Goal: Task Accomplishment & Management: Use online tool/utility

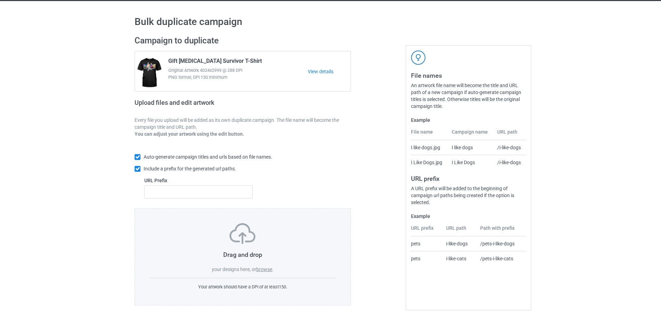
scroll to position [18, 0]
click at [268, 269] on label "browse" at bounding box center [264, 270] width 16 height 6
click at [0, 0] on input "browse" at bounding box center [0, 0] width 0 height 0
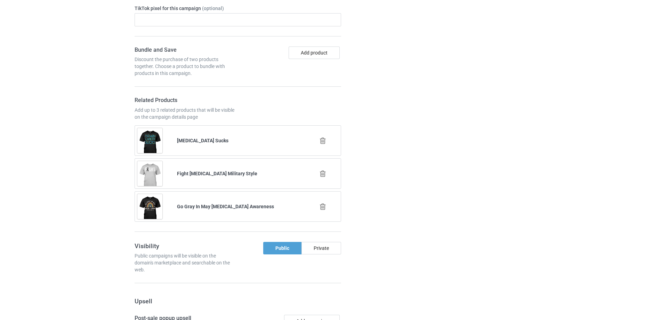
scroll to position [1327, 0]
click at [323, 173] on icon at bounding box center [322, 172] width 9 height 7
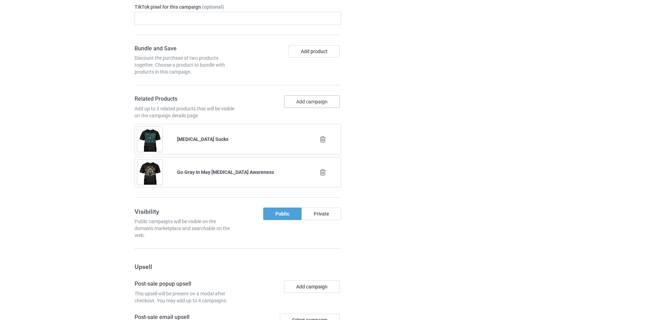
click at [287, 105] on button "Add campaign" at bounding box center [312, 102] width 56 height 13
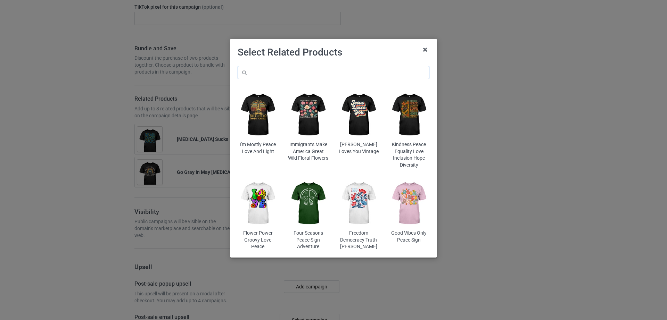
click at [262, 72] on input "text" at bounding box center [334, 72] width 192 height 13
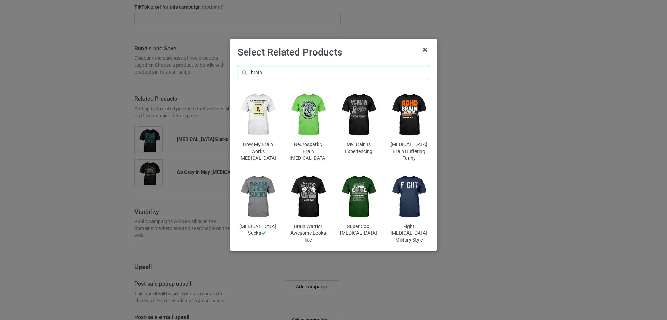
type input "brain"
click at [302, 191] on img at bounding box center [308, 197] width 41 height 51
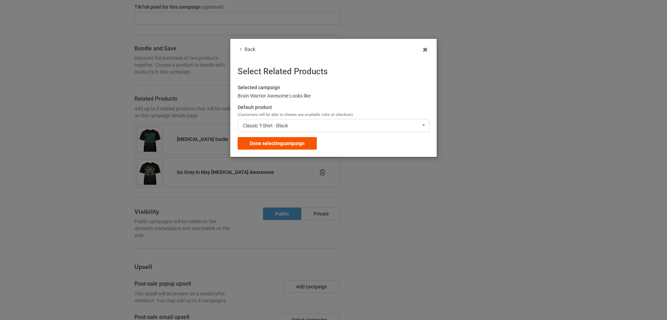
click at [260, 142] on span "Done selecting campaign" at bounding box center [277, 144] width 55 height 6
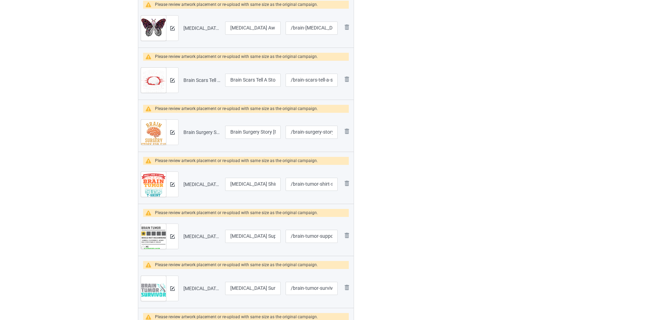
scroll to position [288, 0]
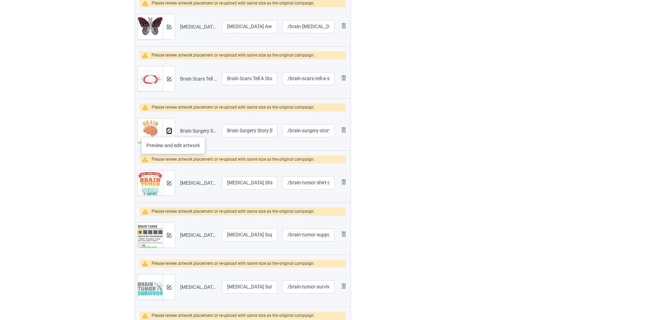
click at [169, 129] on img at bounding box center [169, 131] width 5 height 5
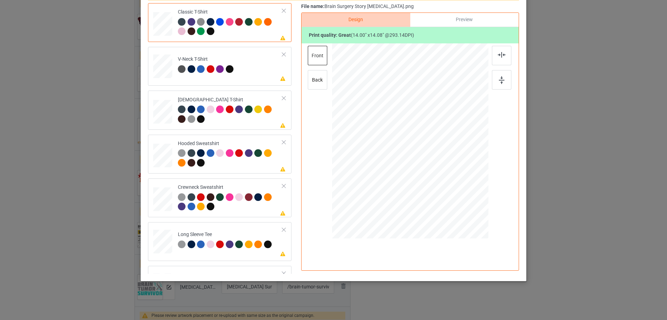
scroll to position [0, 0]
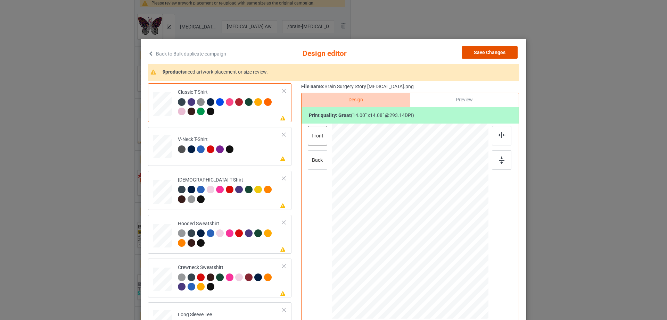
click at [499, 52] on button "Save Changes" at bounding box center [490, 52] width 56 height 13
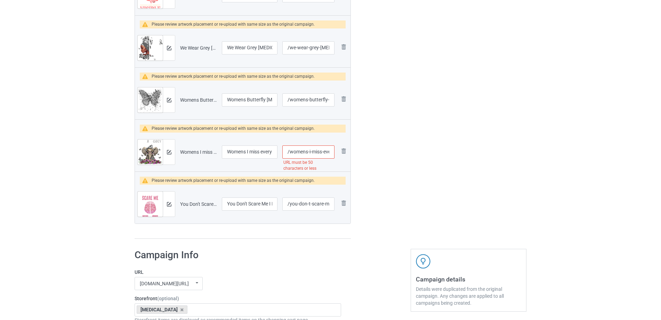
scroll to position [0, 80]
drag, startPoint x: 311, startPoint y: 157, endPoint x: 331, endPoint y: 155, distance: 19.9
click at [331, 155] on input "/womens-i-miss-every-single-day-[MEDICAL_DATA]-awareness" at bounding box center [308, 152] width 52 height 13
click at [315, 154] on input "/womens-i-miss-every-single-day-[MEDICAL_DATA]-awareness" at bounding box center [308, 152] width 52 height 13
drag, startPoint x: 304, startPoint y: 152, endPoint x: 339, endPoint y: 152, distance: 34.8
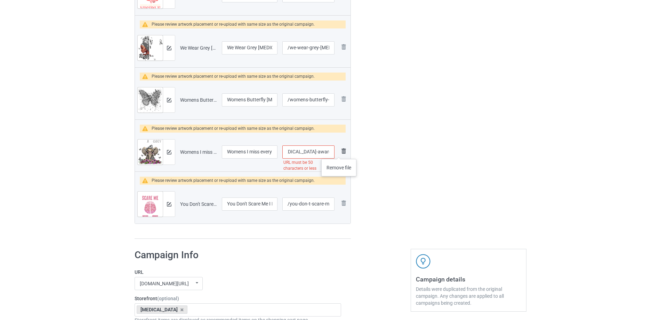
click at [339, 152] on tr "Preview and edit artwork Womens I miss every single day [MEDICAL_DATA] Awarenes…" at bounding box center [242, 152] width 215 height 39
type input "/womens-i-miss-every-single-day-[MEDICAL_DATA]"
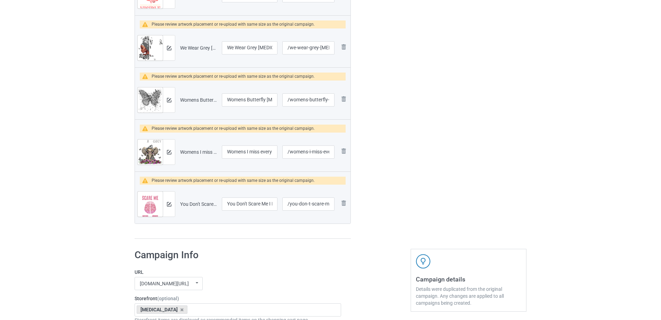
scroll to position [1836, 0]
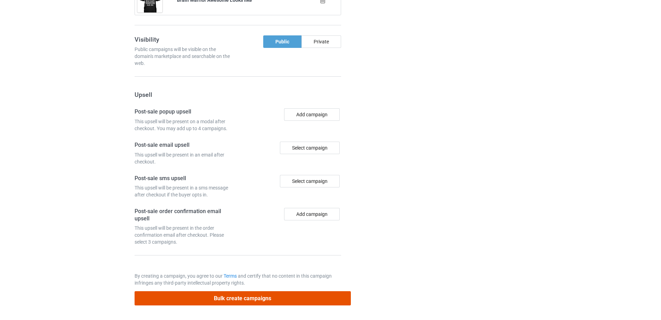
click at [256, 299] on button "Bulk create campaigns" at bounding box center [243, 299] width 216 height 14
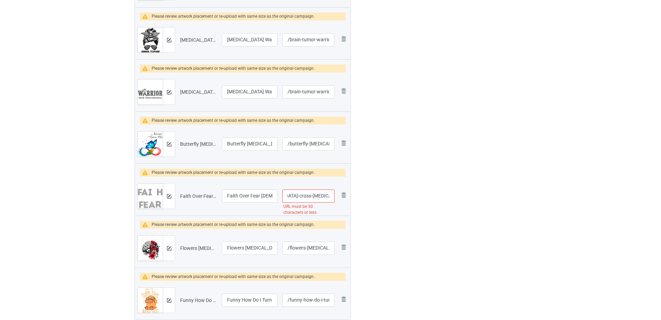
scroll to position [726, 0]
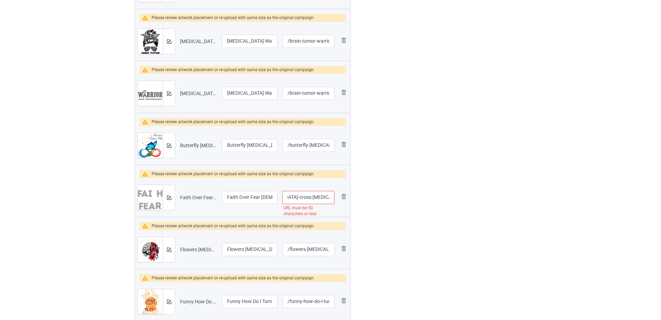
drag, startPoint x: 306, startPoint y: 184, endPoint x: 339, endPoint y: 189, distance: 33.5
click at [339, 189] on tr "Preview and edit artwork Faith Over Fear [DEMOGRAPHIC_DATA][PERSON_NAME] [MEDIC…" at bounding box center [242, 197] width 215 height 39
click at [304, 191] on input "/faith-over-fear-[DEMOGRAPHIC_DATA]-cross-[MEDICAL_DATA]-awareness" at bounding box center [308, 197] width 52 height 13
drag, startPoint x: 304, startPoint y: 191, endPoint x: 336, endPoint y: 192, distance: 32.0
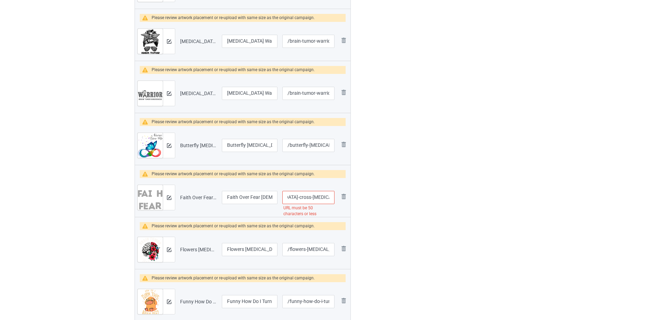
click at [336, 192] on td "/faith-over-fear-christian-cross-[MEDICAL_DATA]-awareness URL must be 50 charac…" at bounding box center [308, 197] width 57 height 39
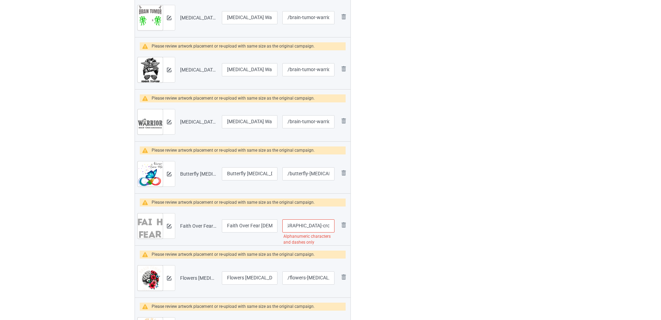
type input "/faith-over-fear-[DEMOGRAPHIC_DATA]-cross-[MEDICAL_DATA]"
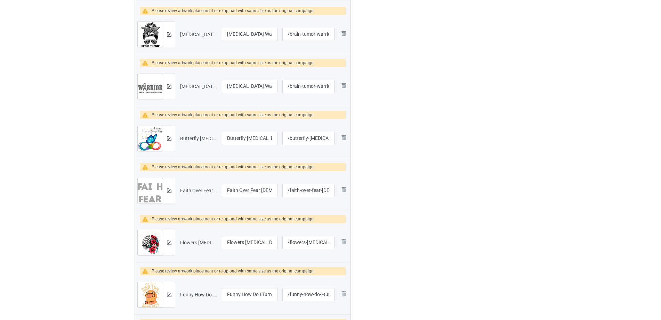
click at [425, 211] on div "Edit artwork You can adjust your artwork position, and upload files for double-…" at bounding box center [468, 25] width 125 height 1349
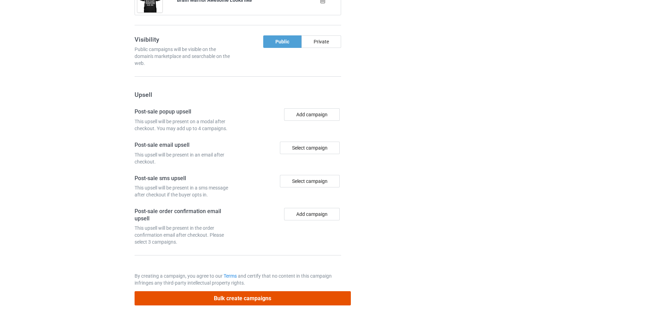
click at [239, 297] on button "Bulk create campaigns" at bounding box center [243, 299] width 216 height 14
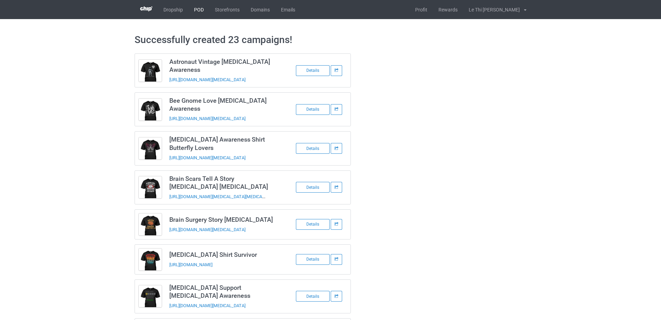
click at [200, 10] on link "POD" at bounding box center [198, 9] width 21 height 19
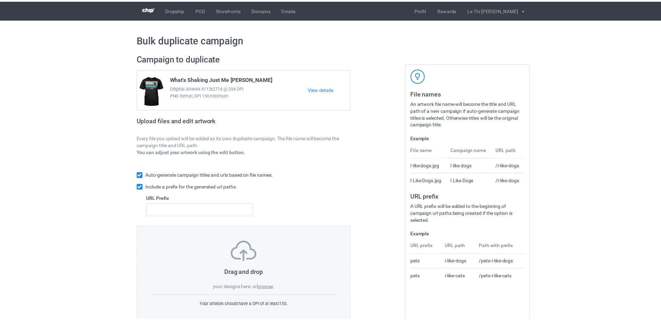
scroll to position [18, 0]
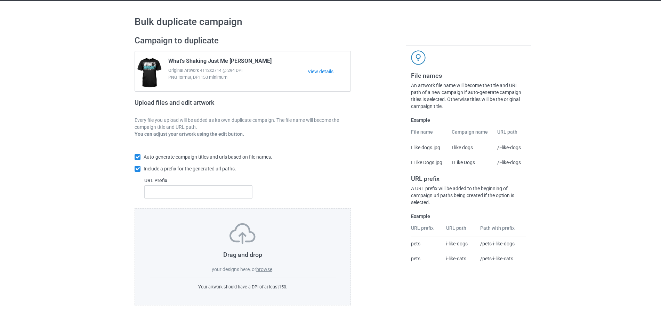
click at [266, 272] on label "browse" at bounding box center [264, 270] width 16 height 6
click at [0, 0] on input "browse" at bounding box center [0, 0] width 0 height 0
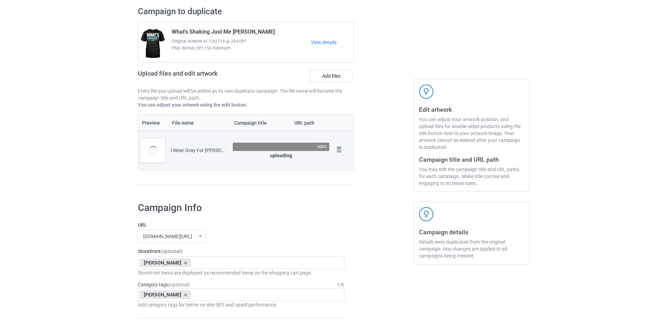
scroll to position [46, 0]
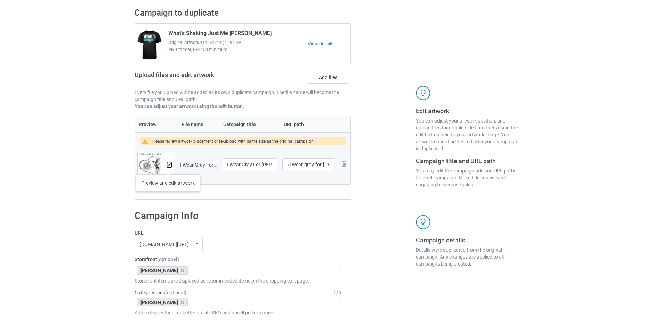
click at [168, 168] on button at bounding box center [169, 165] width 5 height 6
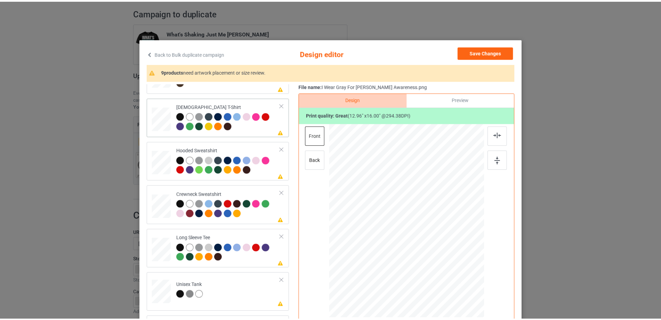
scroll to position [0, 0]
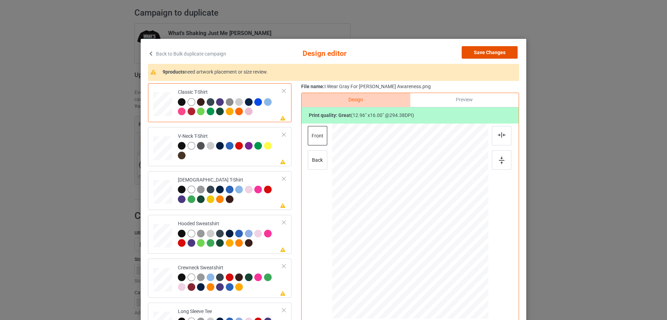
click at [480, 48] on button "Save Changes" at bounding box center [490, 52] width 56 height 13
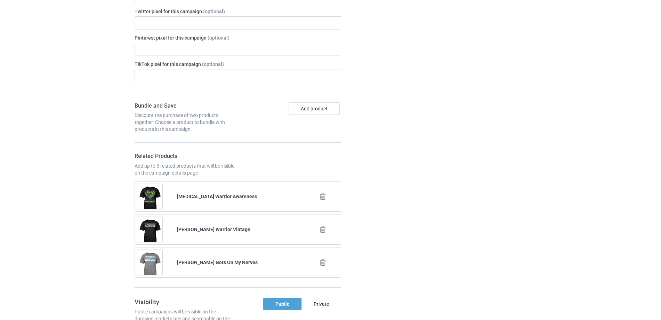
scroll to position [679, 0]
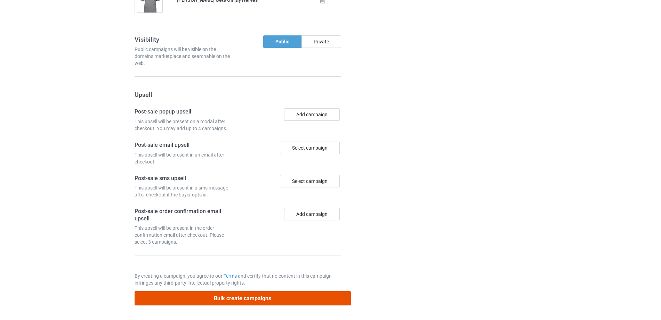
click at [215, 296] on button "Bulk create campaigns" at bounding box center [243, 299] width 216 height 14
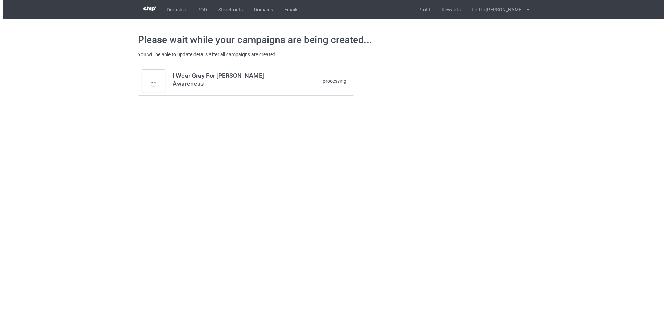
scroll to position [0, 0]
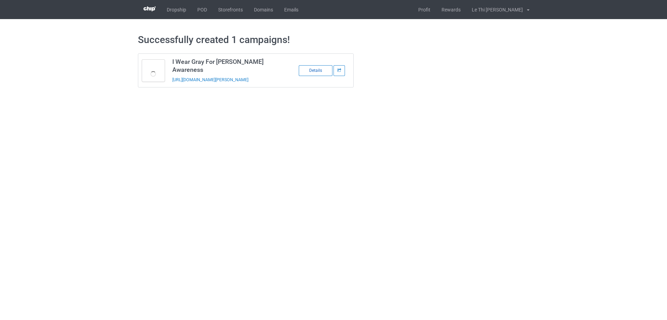
click at [315, 67] on div "Details" at bounding box center [316, 70] width 34 height 11
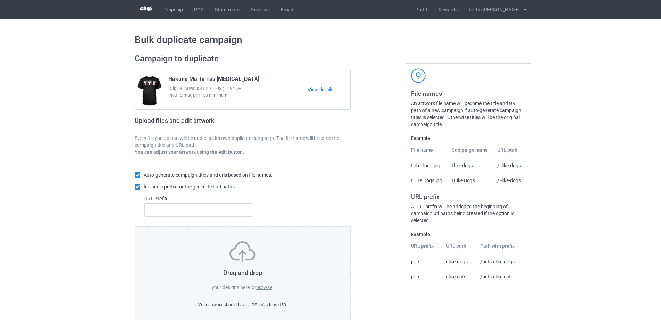
click at [264, 287] on label "browse" at bounding box center [264, 288] width 16 height 6
click at [0, 0] on input "browse" at bounding box center [0, 0] width 0 height 0
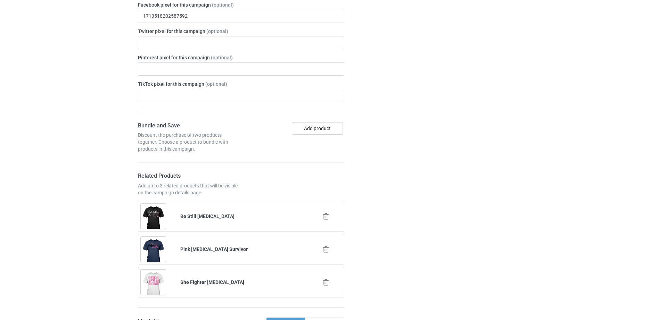
scroll to position [433, 0]
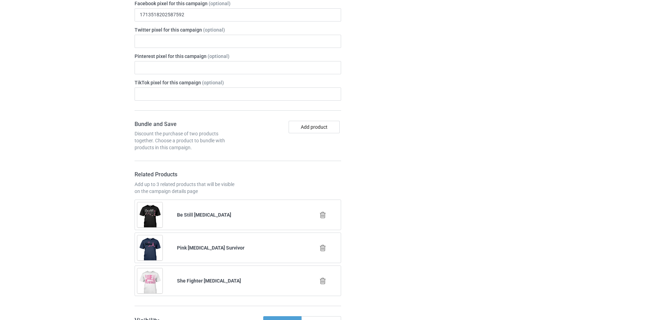
click at [321, 245] on icon at bounding box center [322, 248] width 9 height 7
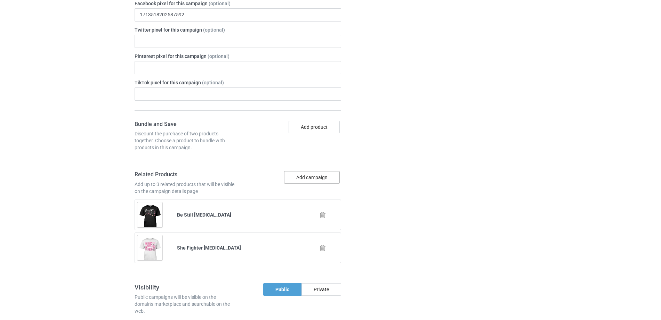
click at [302, 171] on button "Add campaign" at bounding box center [312, 177] width 56 height 13
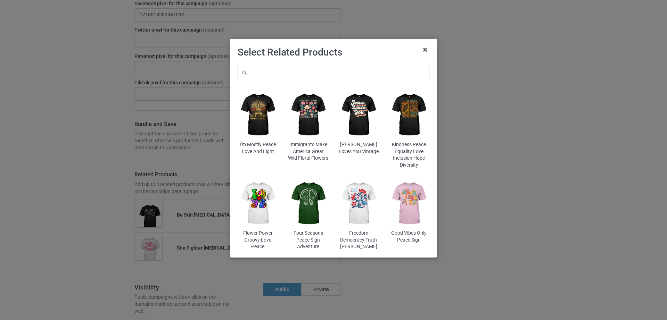
click at [317, 69] on input "text" at bounding box center [334, 72] width 192 height 13
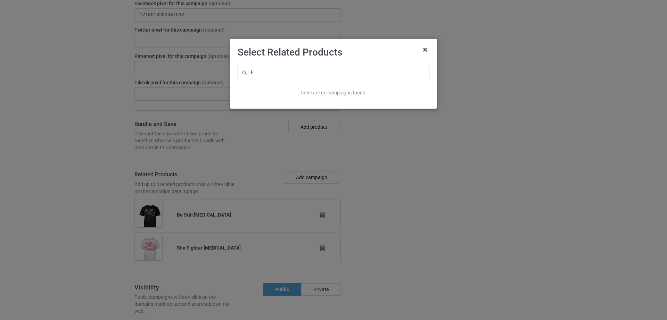
type input "l"
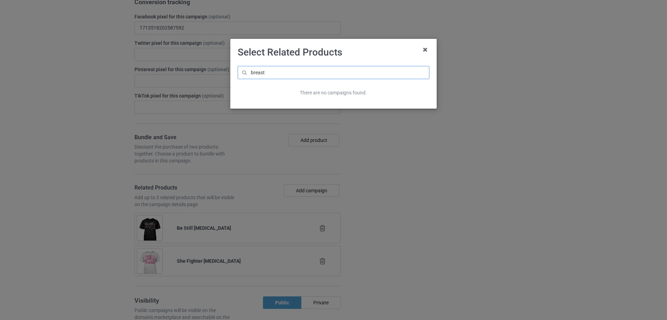
scroll to position [447, 0]
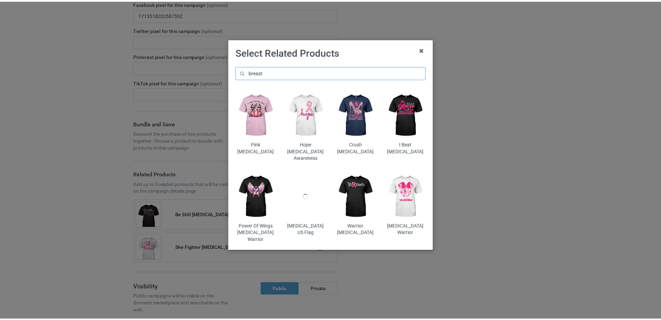
scroll to position [460, 0]
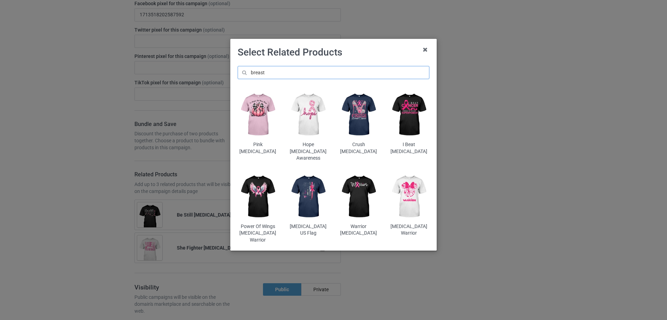
type input "breast"
click at [252, 184] on img at bounding box center [258, 197] width 41 height 51
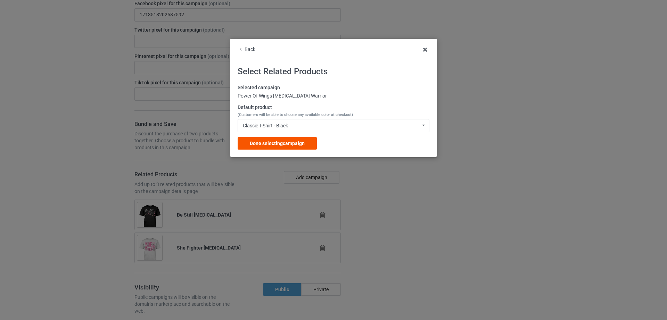
click at [278, 142] on span "Done selecting campaign" at bounding box center [277, 144] width 55 height 6
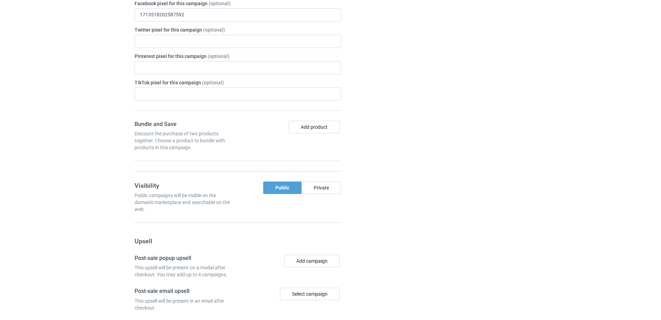
click at [427, 184] on div "Campaign details Details were duplicated from the original campaign. Any change…" at bounding box center [468, 150] width 125 height 614
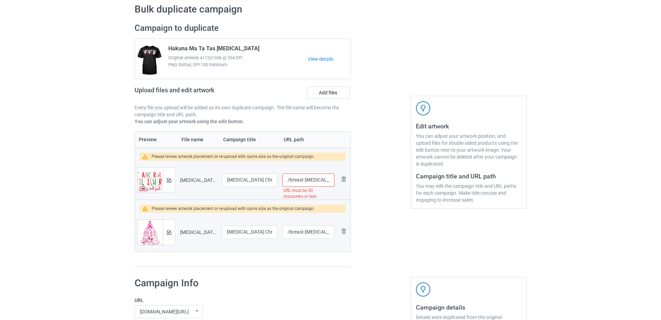
scroll to position [0, 85]
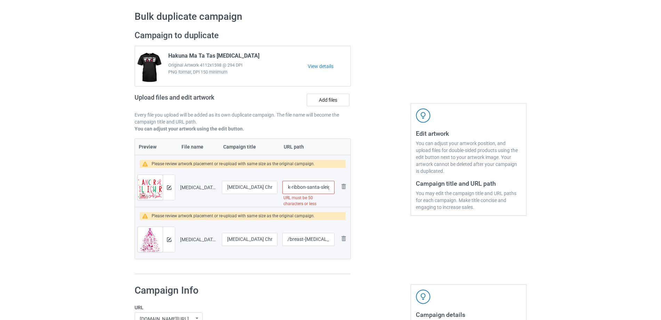
drag, startPoint x: 307, startPoint y: 172, endPoint x: 355, endPoint y: 177, distance: 47.9
click at [355, 177] on div "Campaign to duplicate Hakuna Ma Ta Tas Breast Cancer Original Artwork 4112x1598…" at bounding box center [243, 152] width 226 height 254
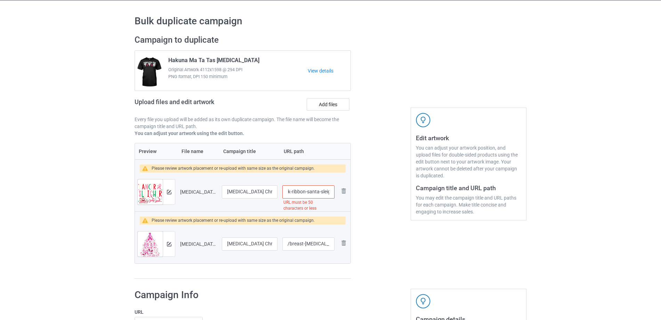
scroll to position [0, 84]
click at [301, 189] on input "/breast-cancer-christmas-pink-ribbon-santa-sleigh-reindeer" at bounding box center [308, 192] width 52 height 13
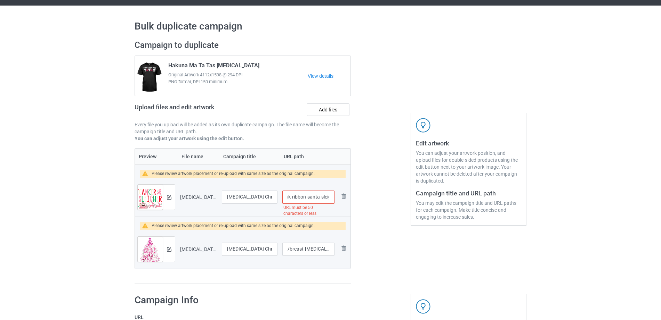
scroll to position [13, 0]
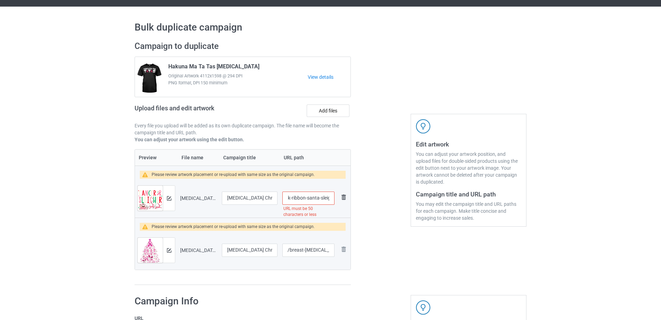
drag, startPoint x: 296, startPoint y: 198, endPoint x: 344, endPoint y: 198, distance: 48.0
click at [344, 198] on tr "Preview and edit artwork Breast Cancer Christmas Pink Ribbon Santa Sleigh Reind…" at bounding box center [242, 198] width 215 height 39
type input "/breast-cancer-christmas-pink-ribbon-santa"
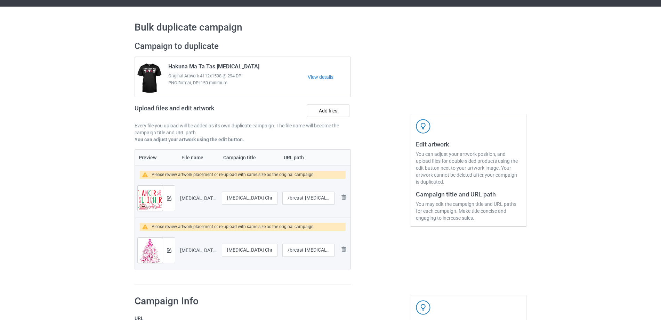
click at [358, 209] on div at bounding box center [381, 163] width 50 height 254
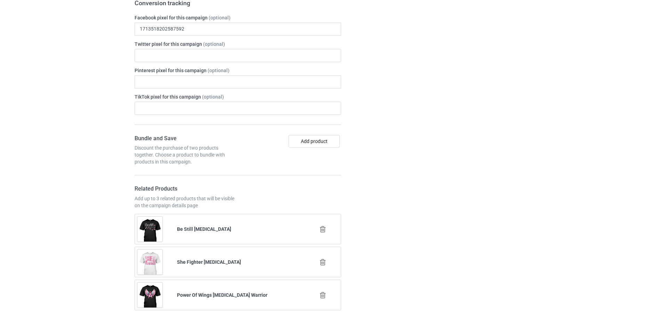
scroll to position [732, 0]
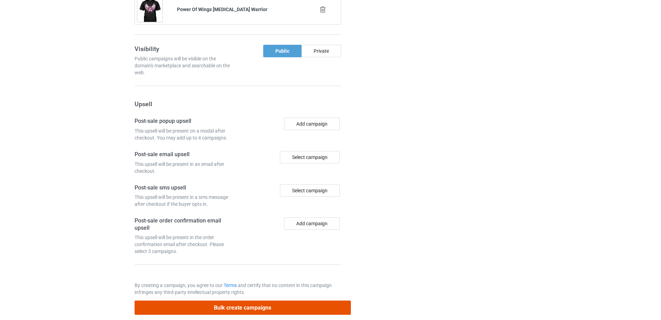
click at [250, 301] on button "Bulk create campaigns" at bounding box center [243, 308] width 216 height 14
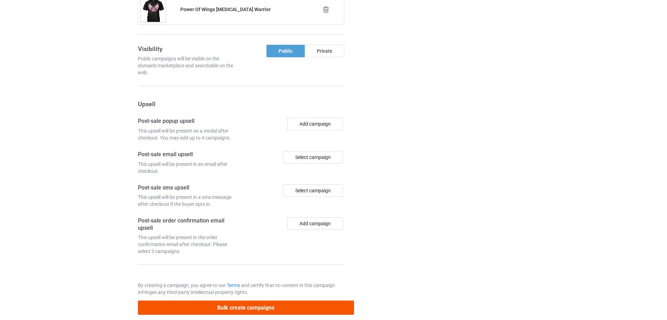
scroll to position [0, 0]
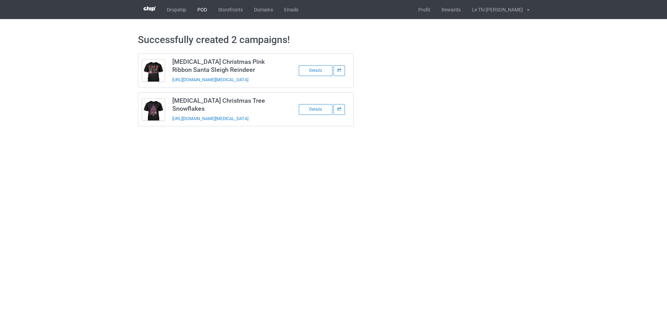
click at [203, 12] on link "POD" at bounding box center [202, 9] width 21 height 19
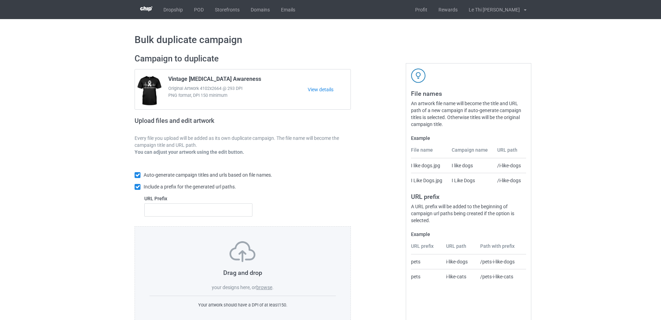
click at [256, 287] on span "your designs here, or" at bounding box center [234, 288] width 44 height 6
click at [262, 290] on label "browse" at bounding box center [264, 288] width 16 height 6
click at [0, 0] on input "browse" at bounding box center [0, 0] width 0 height 0
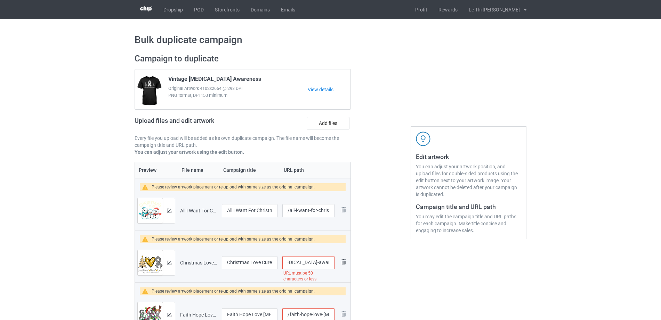
scroll to position [0, 82]
drag, startPoint x: 327, startPoint y: 266, endPoint x: 339, endPoint y: 265, distance: 11.8
click at [339, 265] on tr "Preview and edit artwork Christmas Love Cure White Ribbon Lung Cancer Awareness…" at bounding box center [242, 263] width 215 height 39
click at [311, 267] on input "/christmas-love-cure-white-ribbon-lung-cancer-awareness" at bounding box center [308, 262] width 52 height 13
drag, startPoint x: 304, startPoint y: 265, endPoint x: 337, endPoint y: 265, distance: 33.0
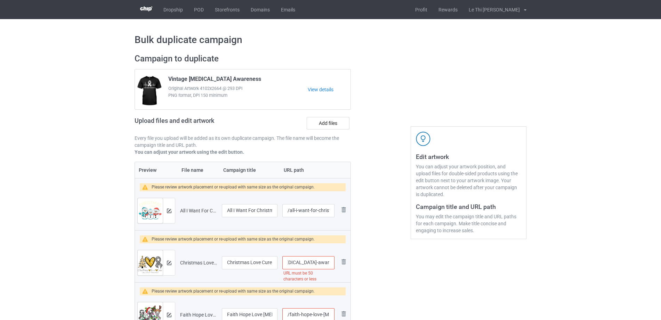
click at [337, 265] on tr "Preview and edit artwork Christmas Love Cure White Ribbon Lung Cancer Awareness…" at bounding box center [242, 263] width 215 height 39
type input "/christmas-love-cure-white-ribbon-lung-cancer"
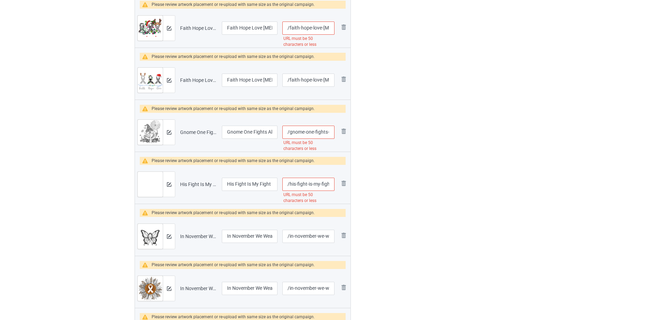
scroll to position [0, 81]
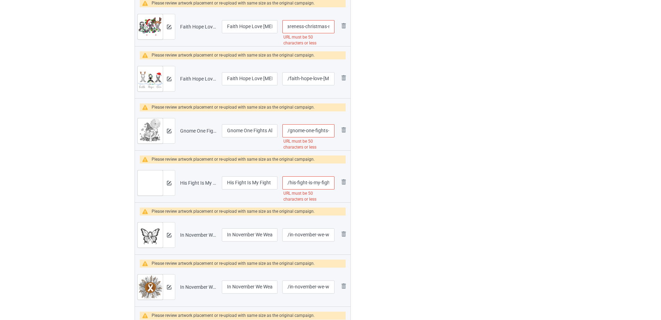
drag, startPoint x: 310, startPoint y: 30, endPoint x: 337, endPoint y: 29, distance: 27.1
click at [337, 29] on tr "Preview and edit artwork Faith Hope Love Lung Cancer Awareness Christmas Ribbon…" at bounding box center [242, 26] width 215 height 39
click at [299, 28] on input "/faith-hope-love-lung-cancer-awareness-christmas-ribbon" at bounding box center [308, 26] width 52 height 13
drag, startPoint x: 290, startPoint y: 26, endPoint x: 358, endPoint y: 26, distance: 68.5
click at [358, 26] on div "Campaign to duplicate Vintage Lung Cancer Awareness Original Artwork 4102x2664 …" at bounding box center [330, 226] width 401 height 932
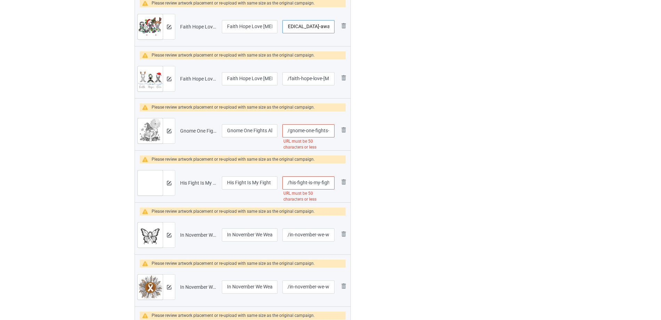
scroll to position [0, 43]
type input "/faith-hope-love-lung-cancer-awareness"
click at [412, 77] on div "Edit artwork You can adjust your artwork position, and upload files for double-…" at bounding box center [468, 226] width 125 height 932
drag, startPoint x: 303, startPoint y: 132, endPoint x: 338, endPoint y: 131, distance: 35.1
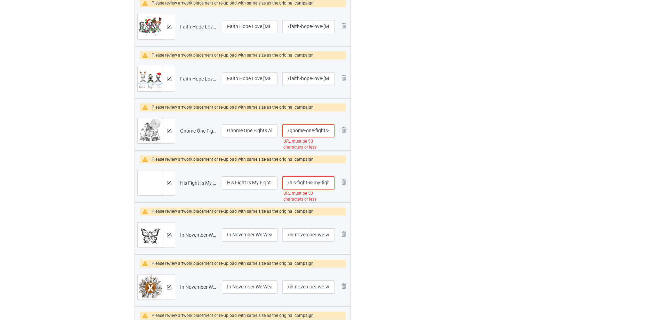
click at [338, 131] on tr "Preview and edit artwork Gnome One Fights Alone Ribbon Lung Cancer Awareness.pn…" at bounding box center [242, 131] width 215 height 39
click at [389, 134] on div at bounding box center [381, 226] width 50 height 932
drag, startPoint x: 317, startPoint y: 128, endPoint x: 340, endPoint y: 127, distance: 23.3
click at [340, 127] on tr "Preview and edit artwork Gnome One Fights Alone Ribbon Lung Cancer Awareness.pn…" at bounding box center [242, 131] width 215 height 39
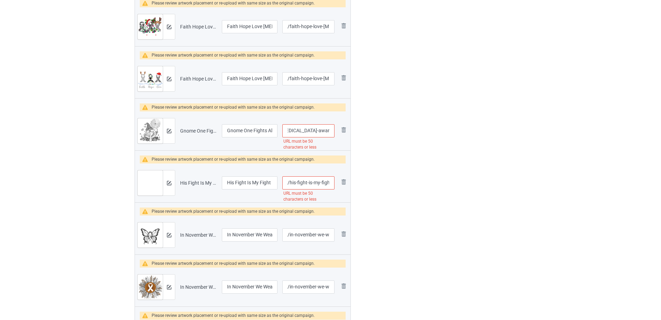
click at [300, 128] on input "/gnome-one-fights-alone-ribbon-lung-cancer-awareness" at bounding box center [308, 130] width 52 height 13
drag, startPoint x: 305, startPoint y: 131, endPoint x: 342, endPoint y: 131, distance: 36.5
click at [342, 131] on tr "Preview and edit artwork Gnome One Fights Alone Ribbon Lung Cancer Awareness.pn…" at bounding box center [242, 131] width 215 height 39
type input "/gnome-one-fights-alone-ribbon-lung-cancer"
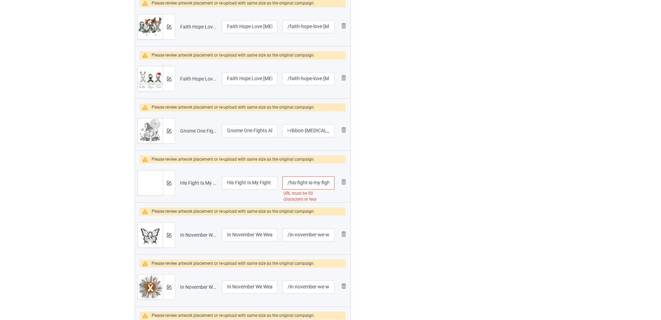
click at [314, 181] on input "/his-fight-is-my-fight-husband-lung-cancer-awareness" at bounding box center [308, 183] width 52 height 13
drag, startPoint x: 313, startPoint y: 184, endPoint x: 340, endPoint y: 182, distance: 26.5
click at [340, 182] on tr "Preview and edit artwork His Fight Is My Fight Husband Lung Cancer Awareness.pn…" at bounding box center [242, 183] width 215 height 39
click at [317, 184] on input "/his-fight-is-my-fight-husband-lung-cancer-awareness" at bounding box center [308, 183] width 52 height 13
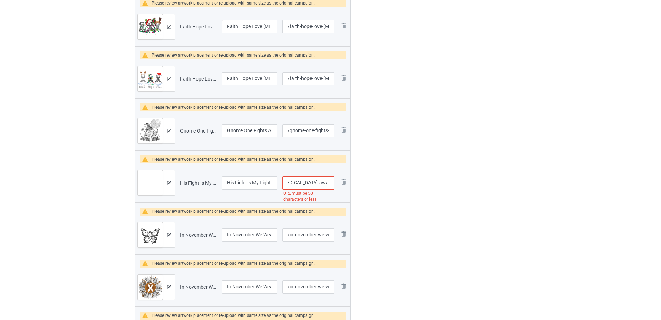
drag, startPoint x: 304, startPoint y: 183, endPoint x: 335, endPoint y: 182, distance: 30.6
click at [335, 182] on td "/his-fight-is-my-fight-husband-lung-cancer-awareness URL must be 50 characters …" at bounding box center [308, 183] width 57 height 39
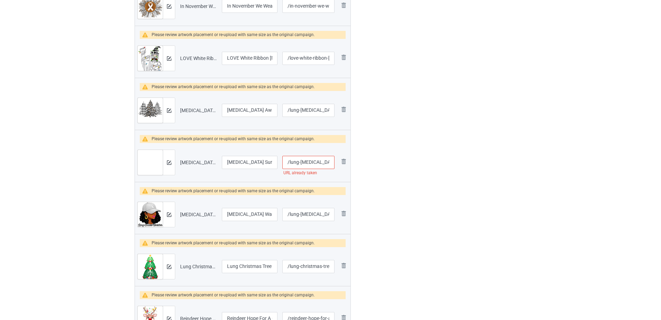
scroll to position [573, 0]
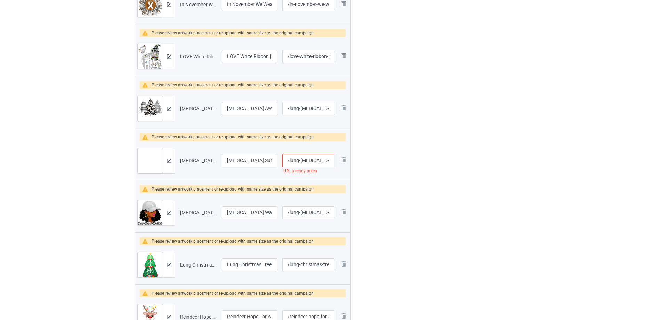
type input "/his-fight-is-my-fight-husband-lung-cancer"
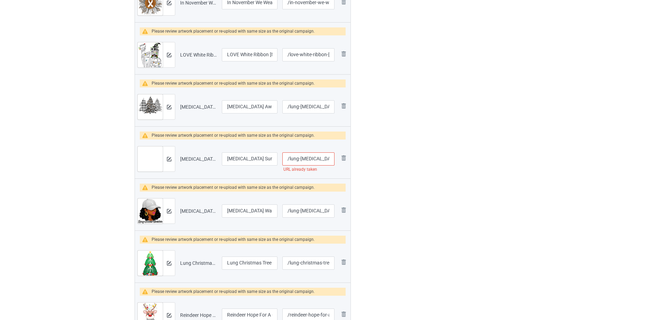
click at [310, 166] on div "/lung-cancer-survivor URL already taken" at bounding box center [308, 159] width 52 height 13
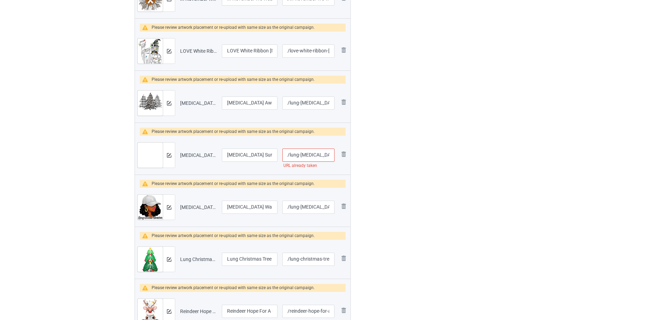
scroll to position [0, 4]
drag, startPoint x: 317, startPoint y: 158, endPoint x: 330, endPoint y: 156, distance: 13.0
click at [330, 156] on input "/lung-cancer-survivor" at bounding box center [308, 155] width 52 height 13
click at [346, 154] on img at bounding box center [343, 154] width 8 height 8
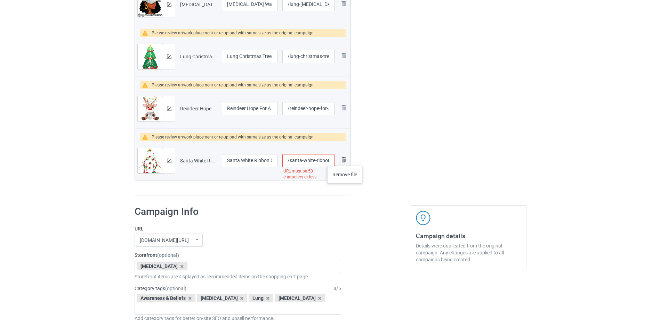
scroll to position [0, 84]
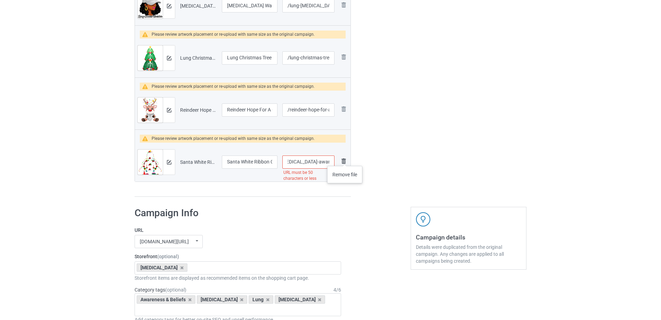
drag, startPoint x: 310, startPoint y: 156, endPoint x: 345, endPoint y: 159, distance: 35.3
click at [345, 159] on tr "Preview and edit artwork Santa White Ribbon Christmas Tree Lung Cancer Awarenes…" at bounding box center [242, 162] width 215 height 39
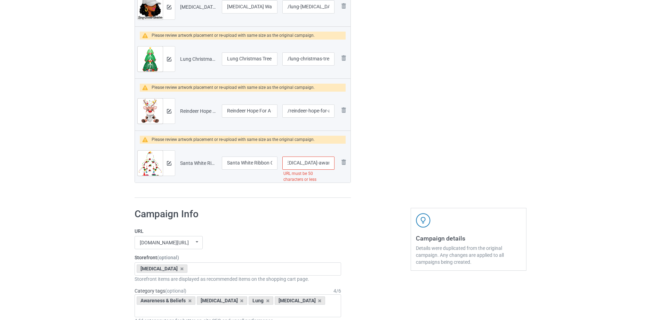
scroll to position [724, 0]
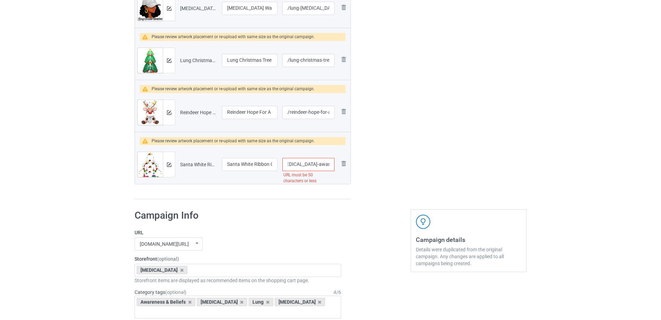
click at [316, 165] on input "/santa-white-ribbon-christmas-tree-lung-cancer-awareness" at bounding box center [308, 164] width 52 height 13
drag, startPoint x: 315, startPoint y: 165, endPoint x: 332, endPoint y: 165, distance: 16.7
click at [332, 165] on input "/santa-white-ribbon-christmas-tree-lung-cancer-awareness" at bounding box center [308, 164] width 52 height 13
type input "/santa-white-ribbon-christmas-tree-lung-cancer"
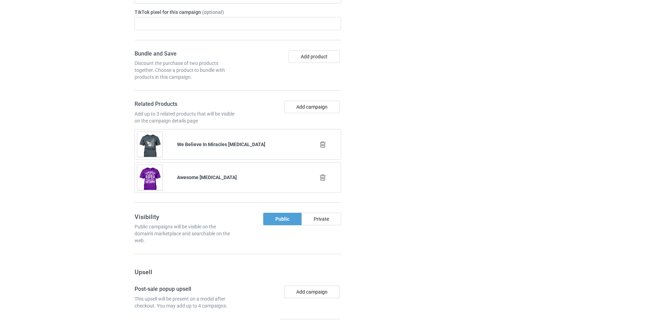
scroll to position [1157, 0]
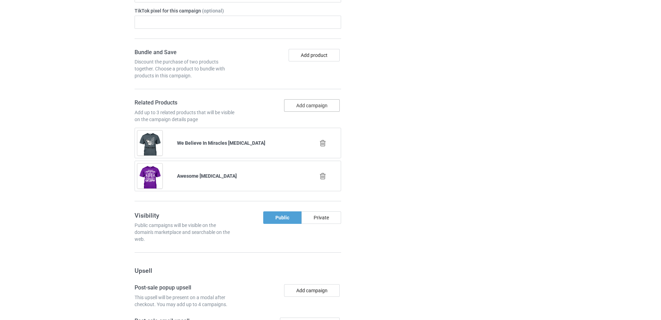
click at [294, 99] on button "Add campaign" at bounding box center [312, 105] width 56 height 13
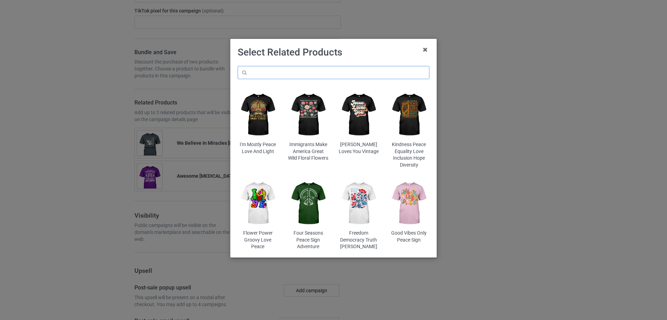
click at [301, 69] on input "text" at bounding box center [334, 72] width 192 height 13
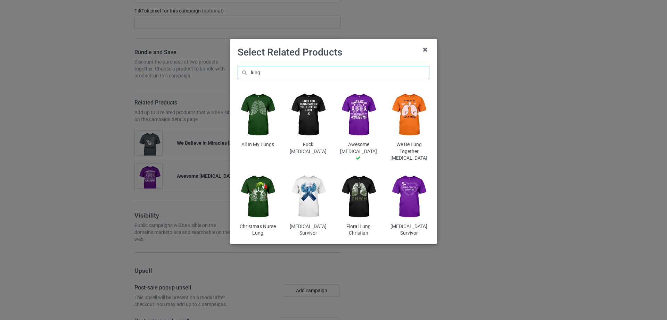
type input "lung"
click at [404, 197] on img at bounding box center [409, 197] width 41 height 51
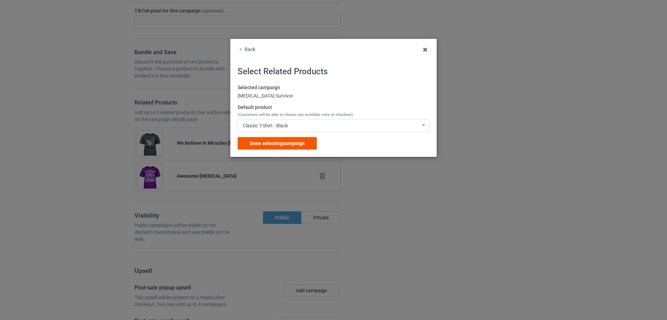
click at [279, 140] on div "Done selecting campaign" at bounding box center [277, 143] width 79 height 13
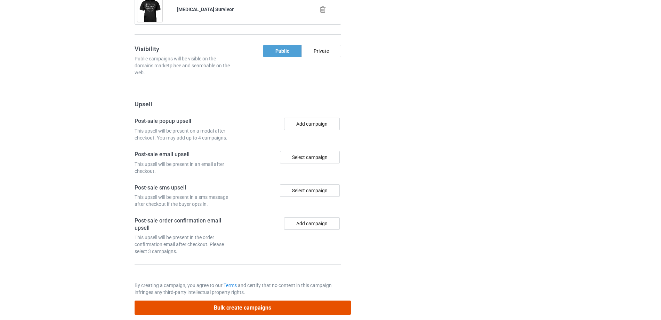
click at [243, 301] on button "Bulk create campaigns" at bounding box center [243, 308] width 216 height 14
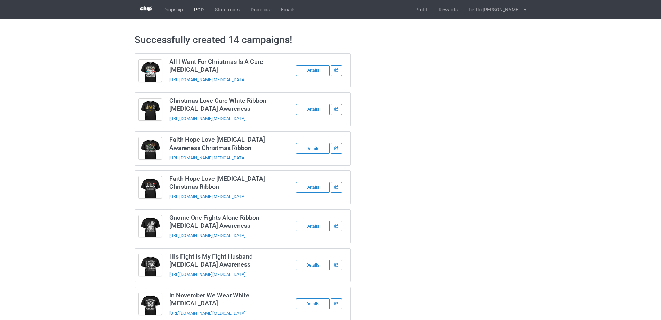
click at [197, 9] on link "POD" at bounding box center [198, 9] width 21 height 19
